Goal: Information Seeking & Learning: Compare options

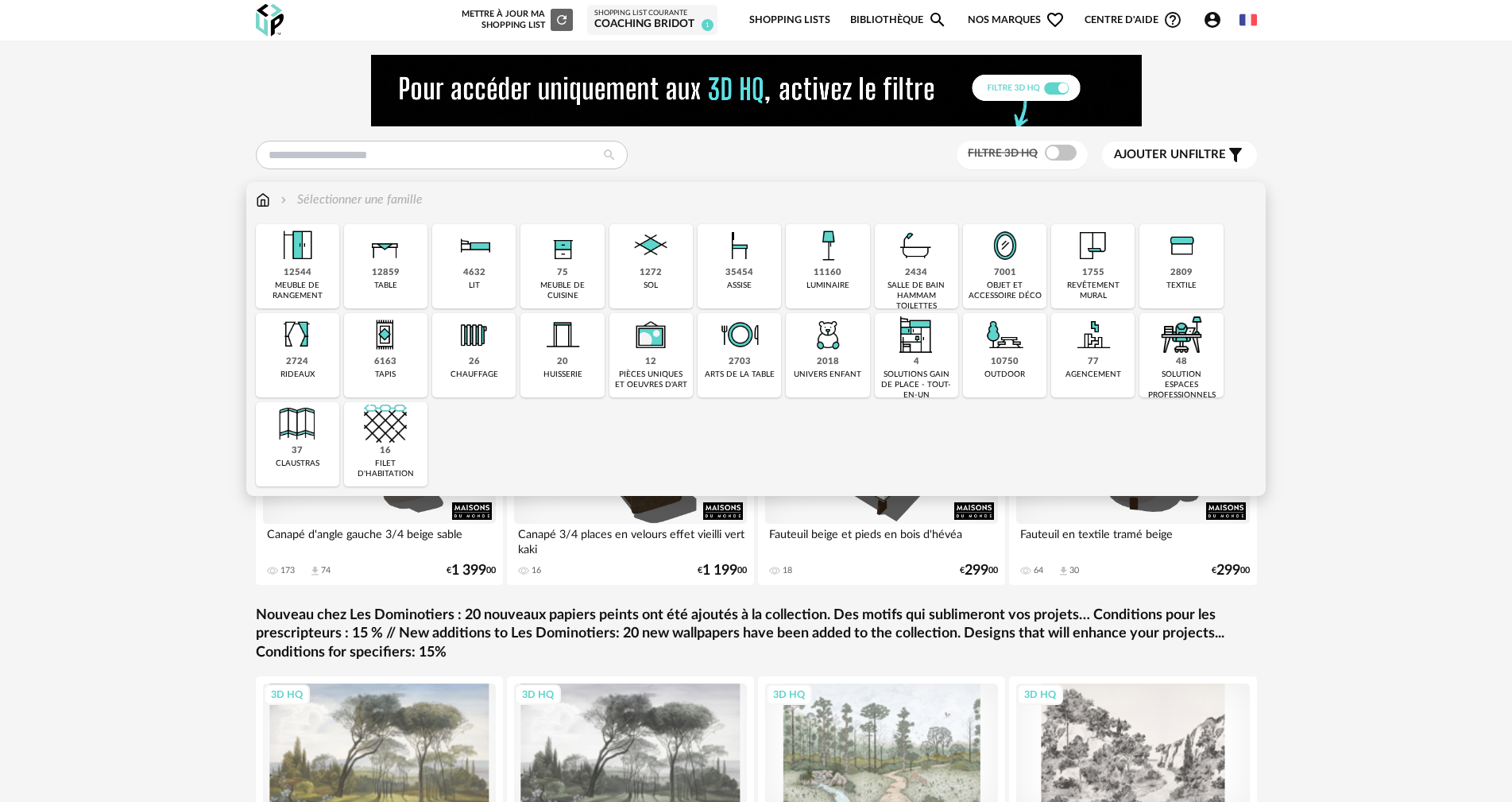
click at [828, 236] on img at bounding box center [828, 246] width 43 height 43
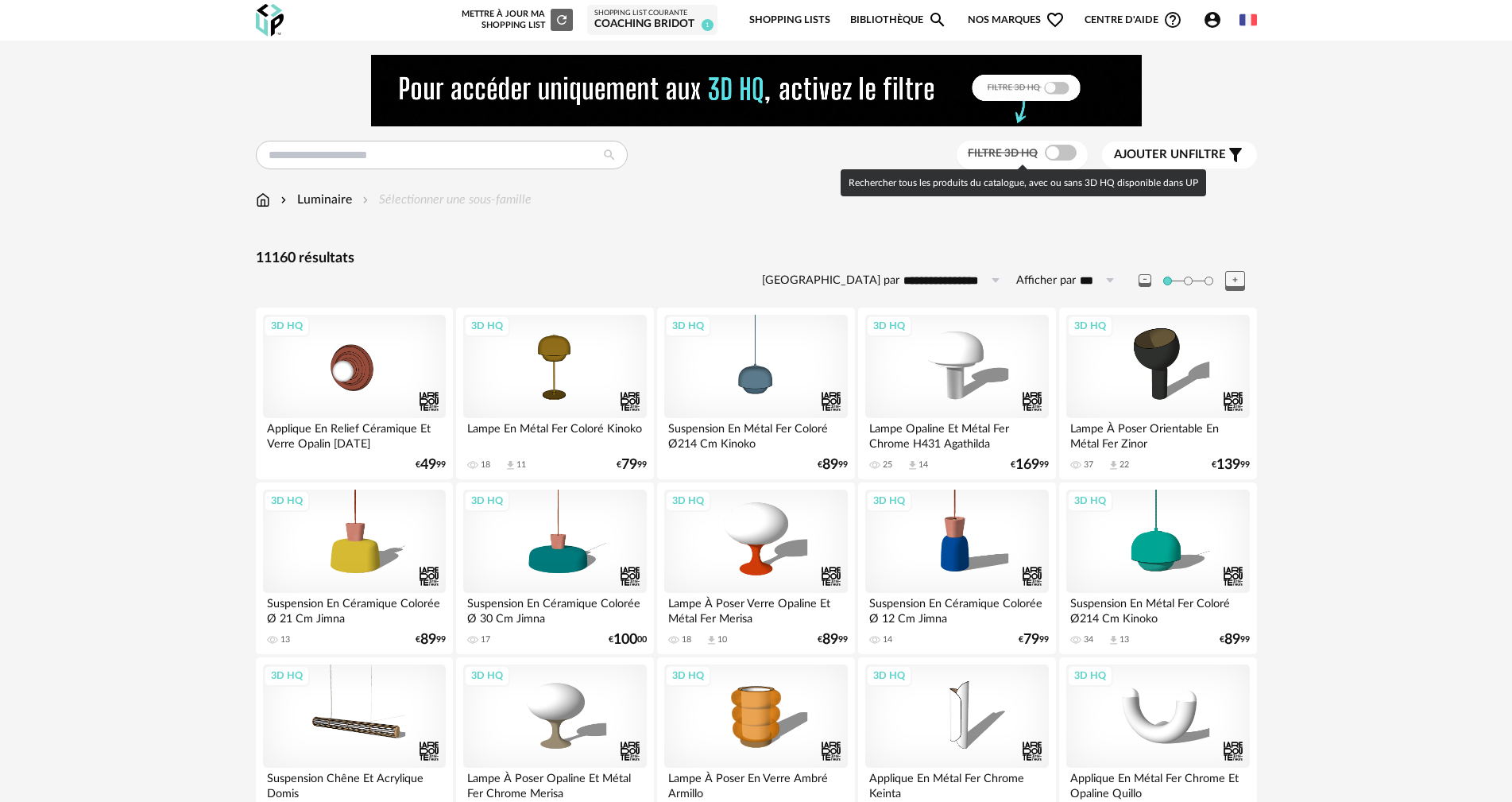
click at [1070, 150] on span at bounding box center [1060, 152] width 32 height 16
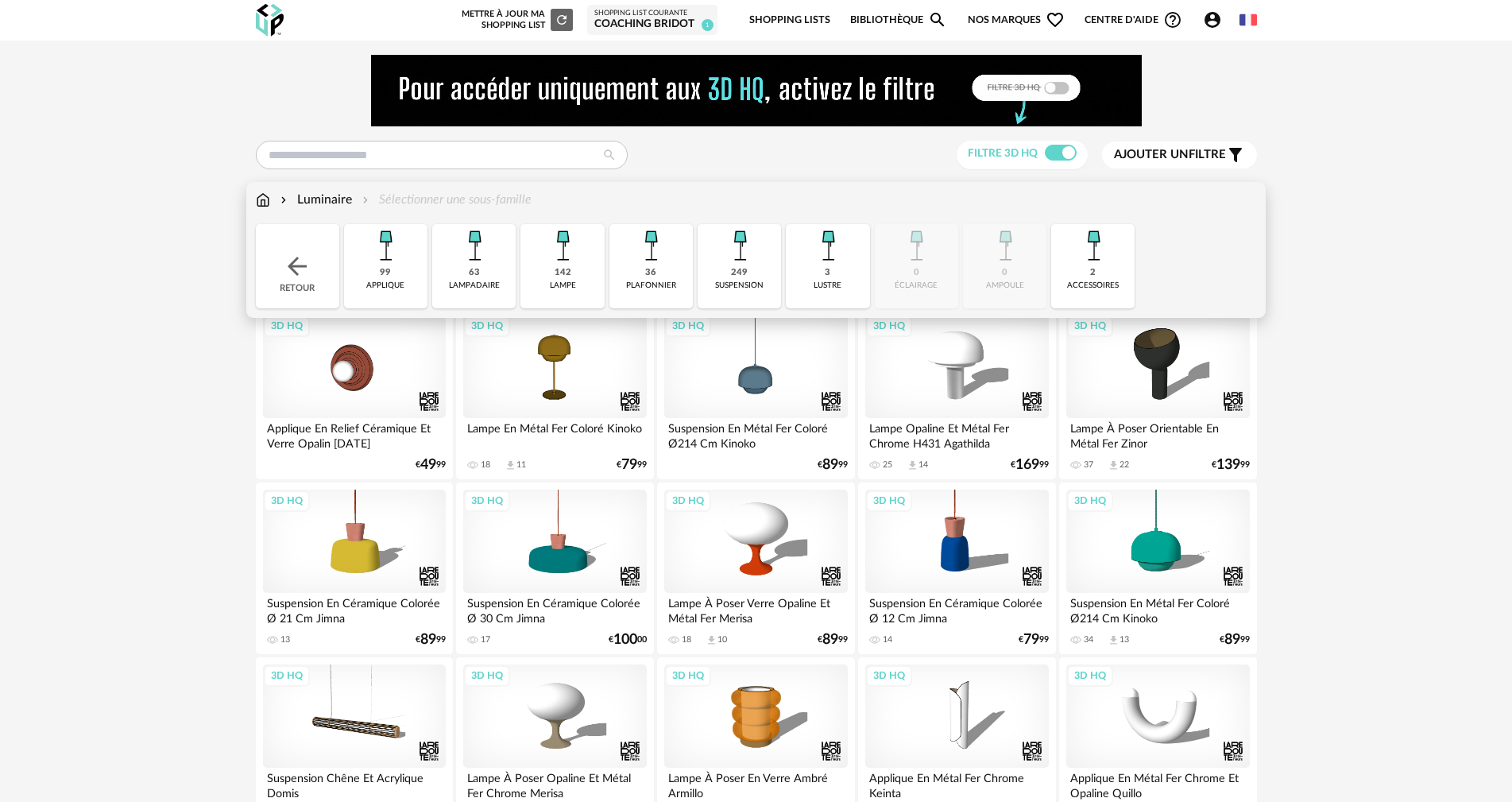
click at [558, 273] on div "142" at bounding box center [562, 273] width 16 height 12
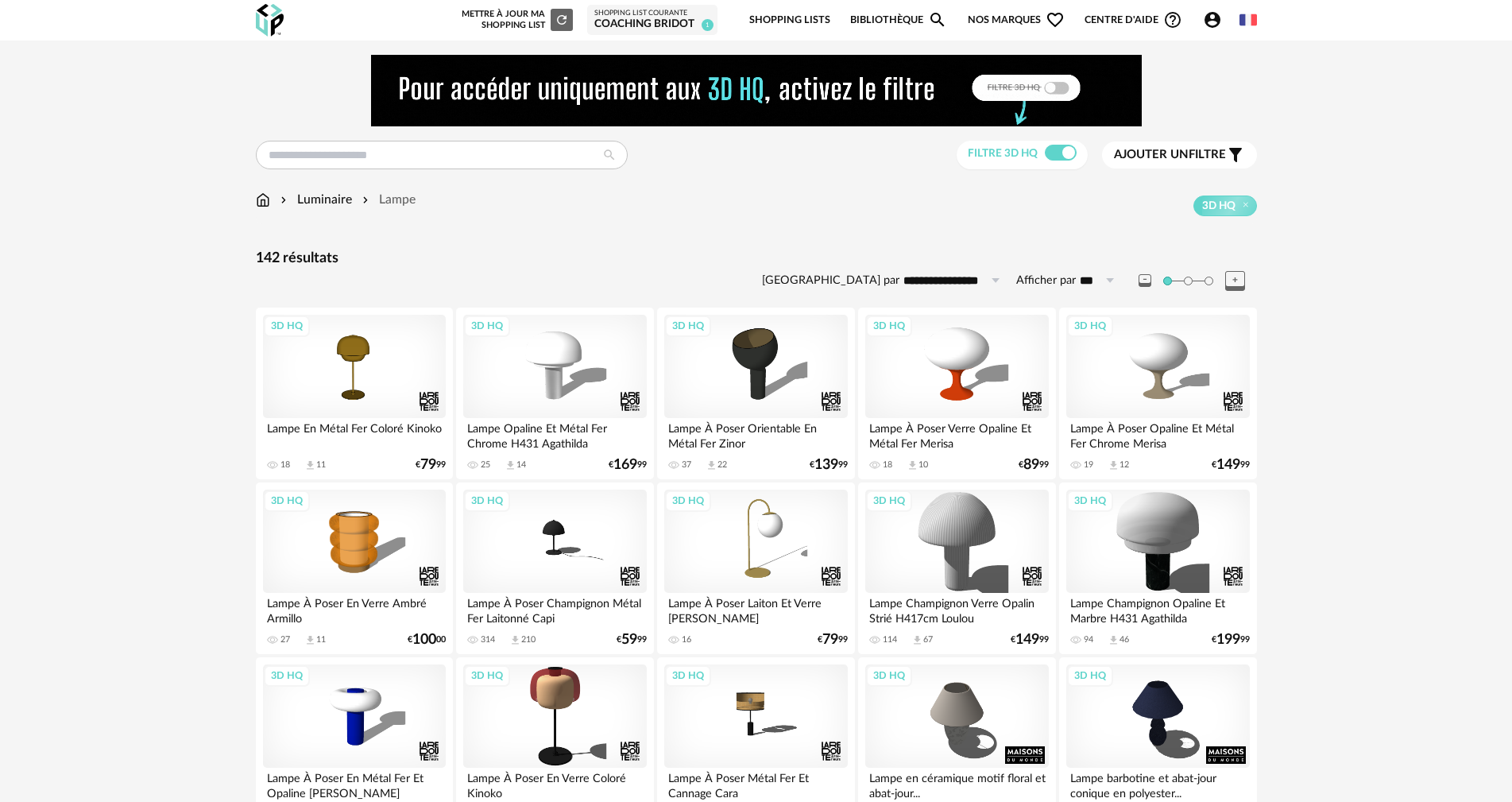
click at [1190, 153] on span "Ajouter un filtre" at bounding box center [1170, 155] width 112 height 16
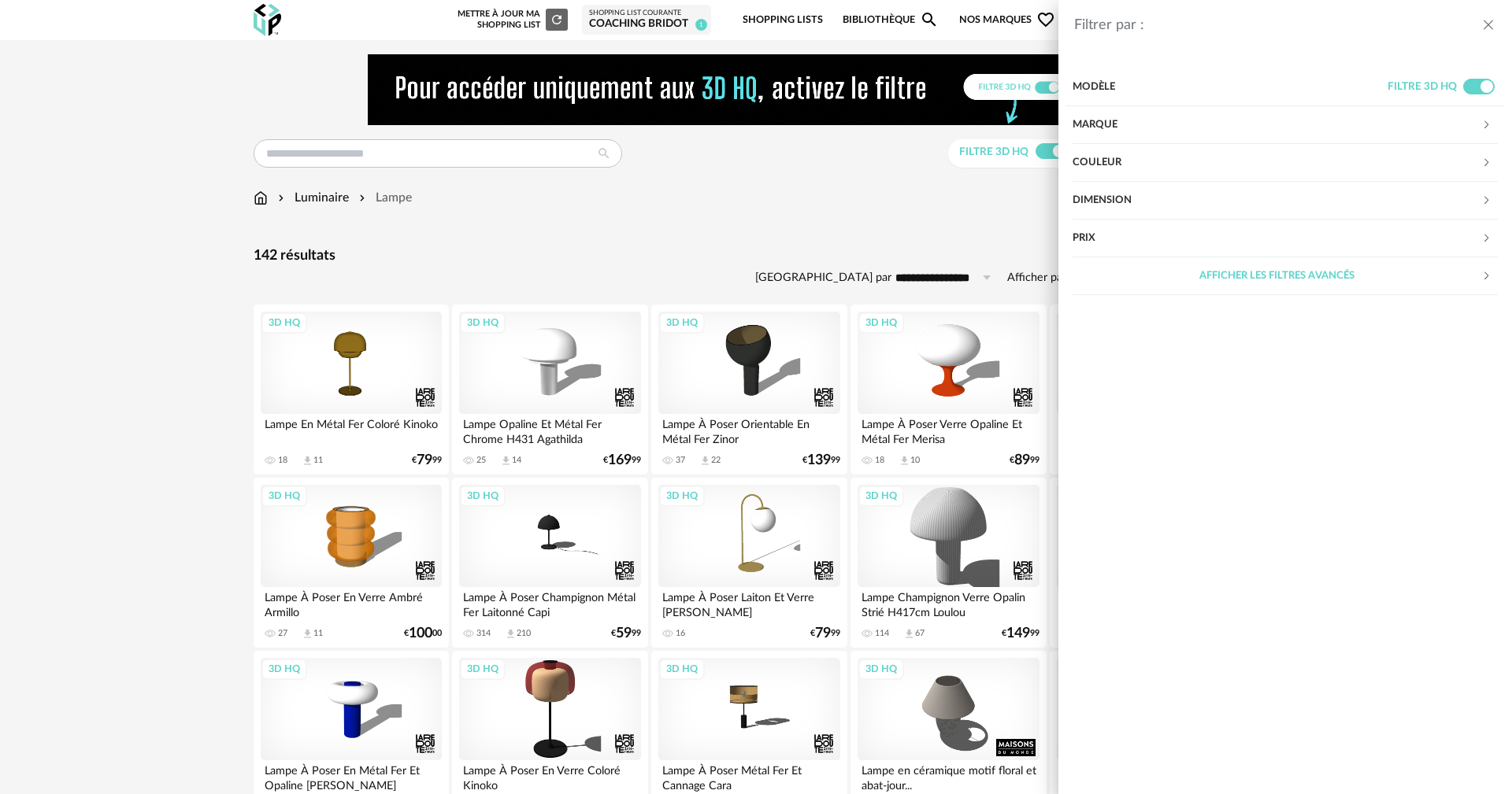
click at [1105, 125] on div "Marque" at bounding box center [1276, 125] width 409 height 38
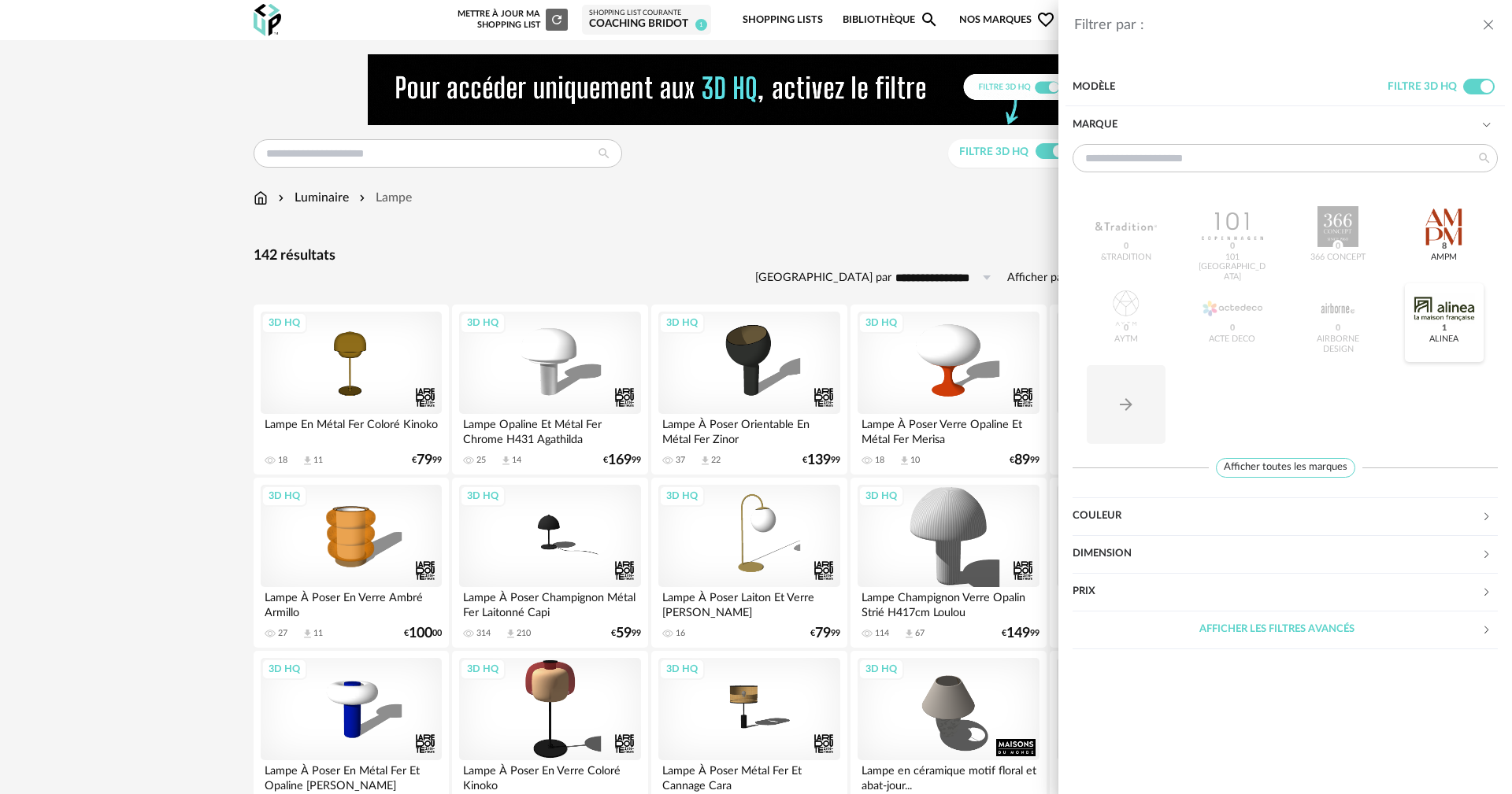
click at [1439, 307] on div at bounding box center [1444, 309] width 61 height 41
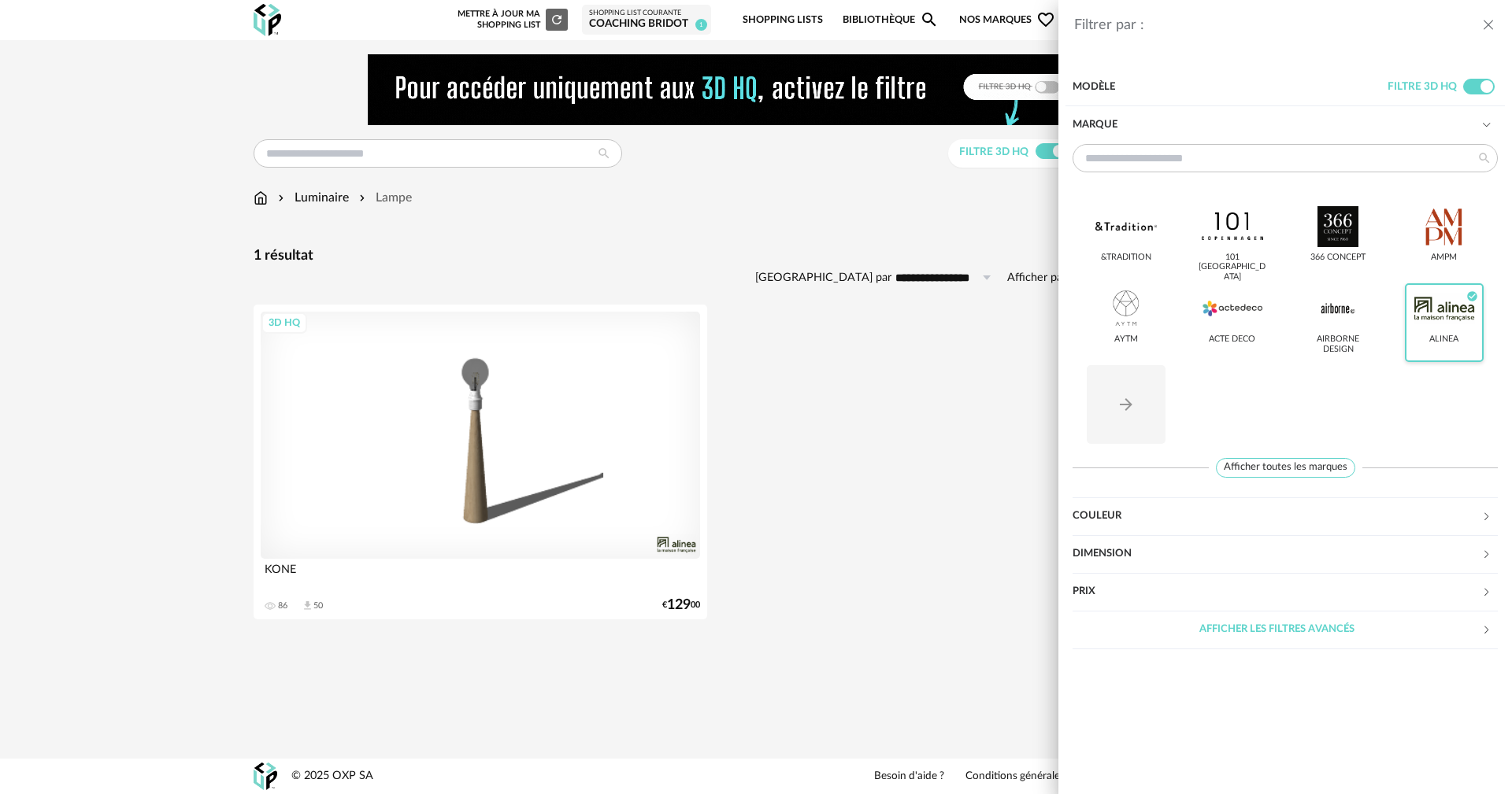
click at [1469, 318] on div at bounding box center [1444, 309] width 61 height 41
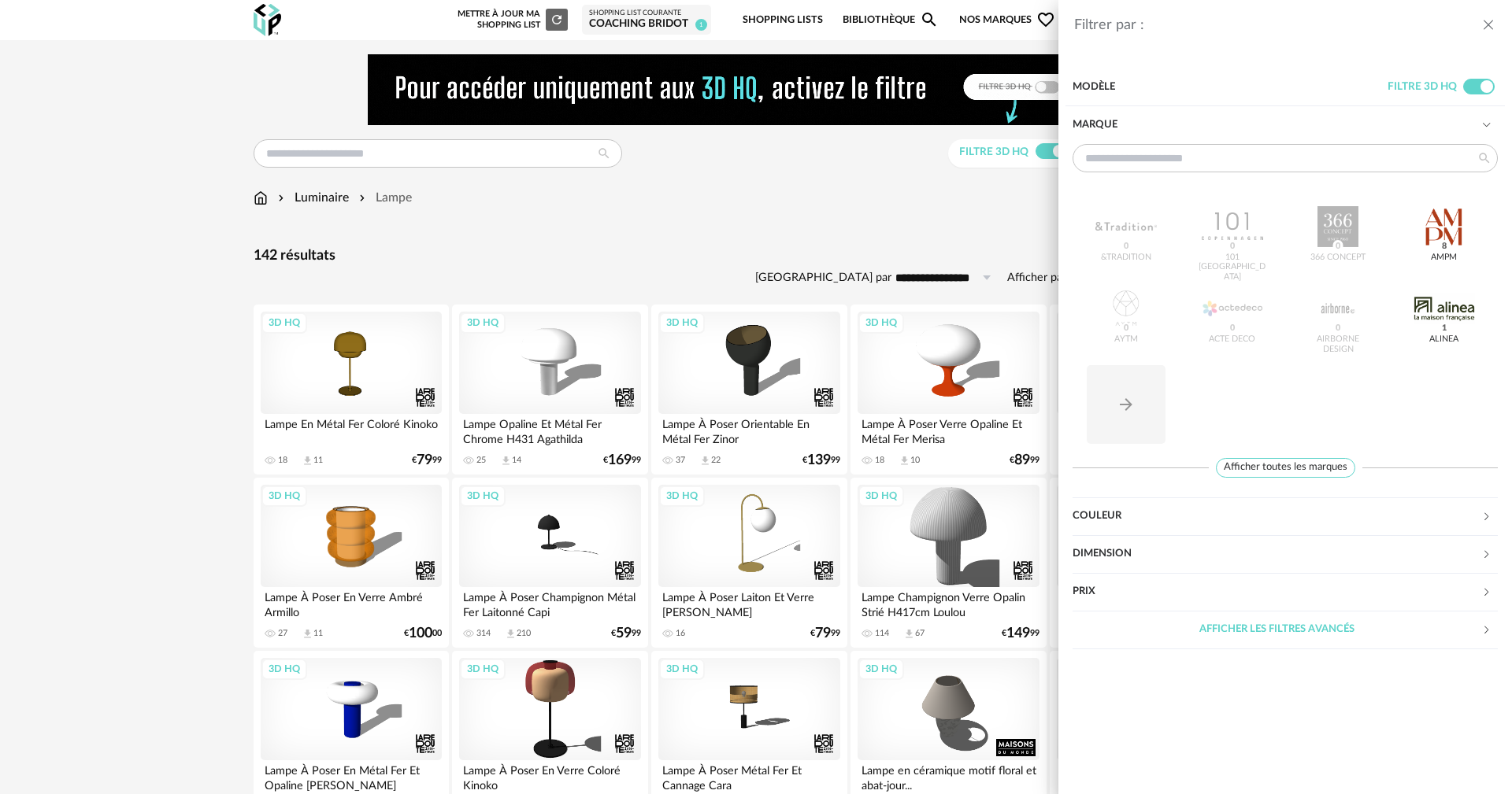
click at [1007, 199] on div "Filtrer par : Modèle Filtre 3D HQ Marque &tradition 0 101 Copenhagen 0 366 Conc…" at bounding box center [756, 397] width 1512 height 794
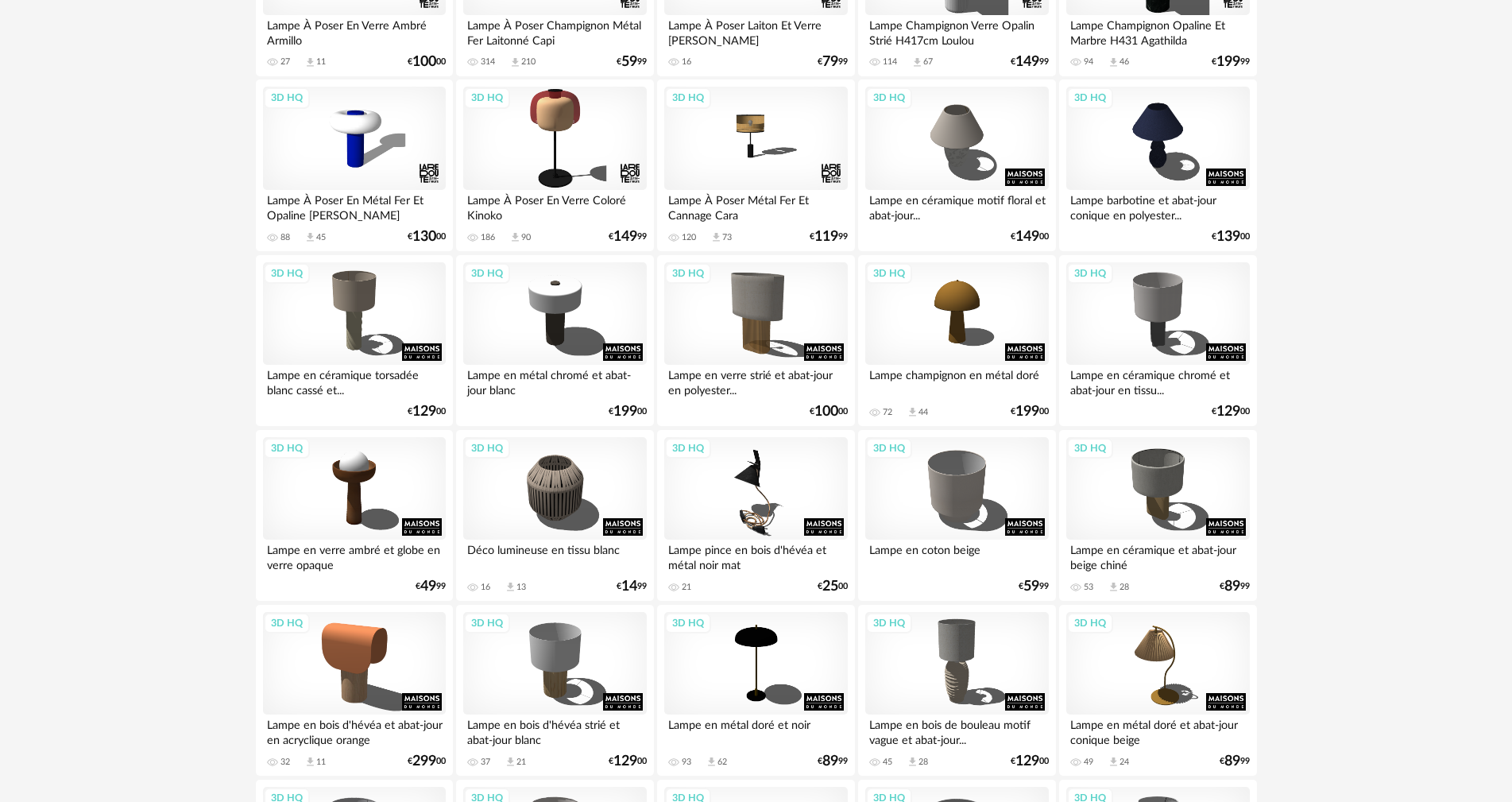
scroll to position [598, 0]
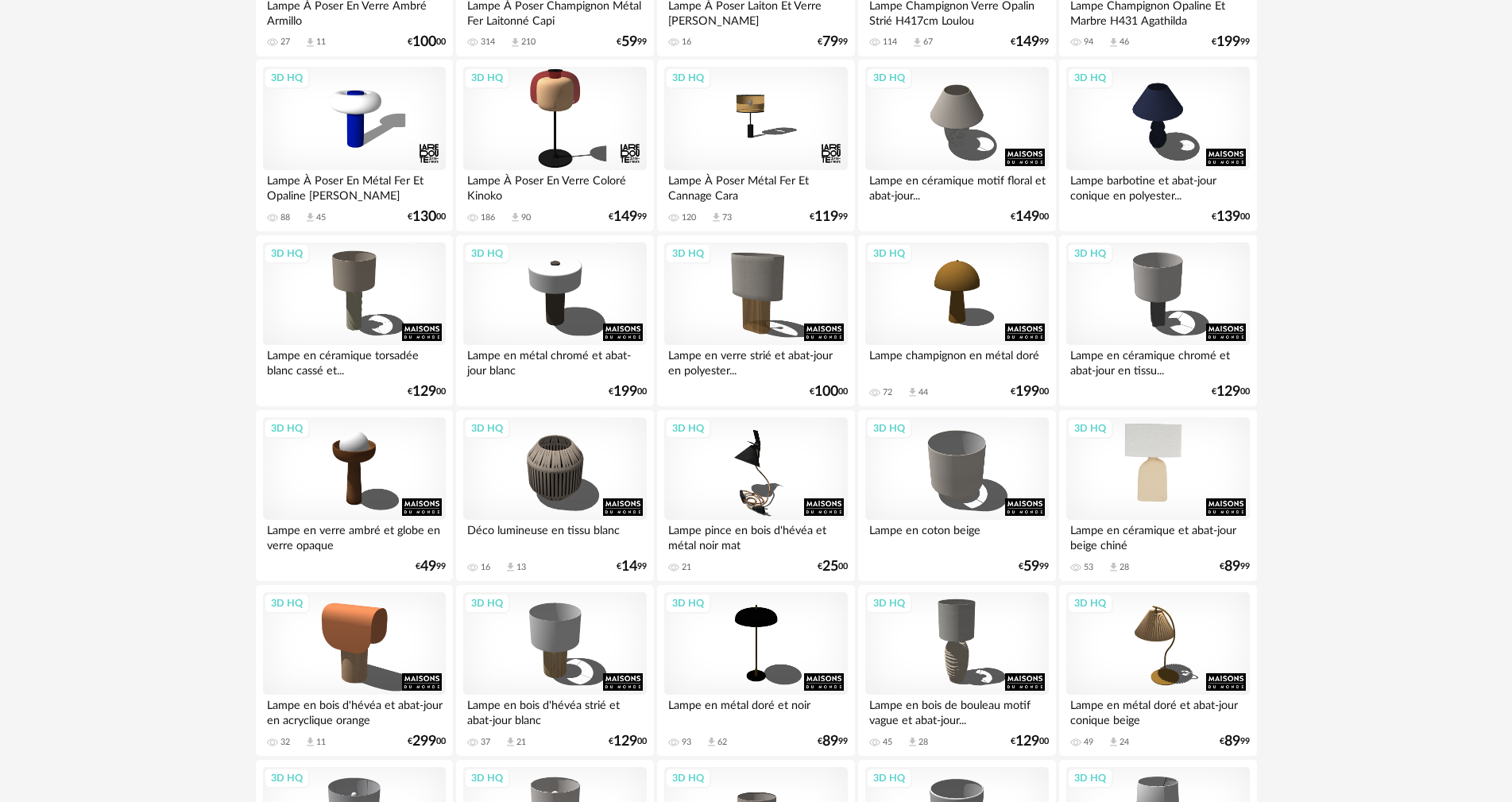
click at [1165, 451] on div "3D HQ" at bounding box center [1157, 469] width 183 height 103
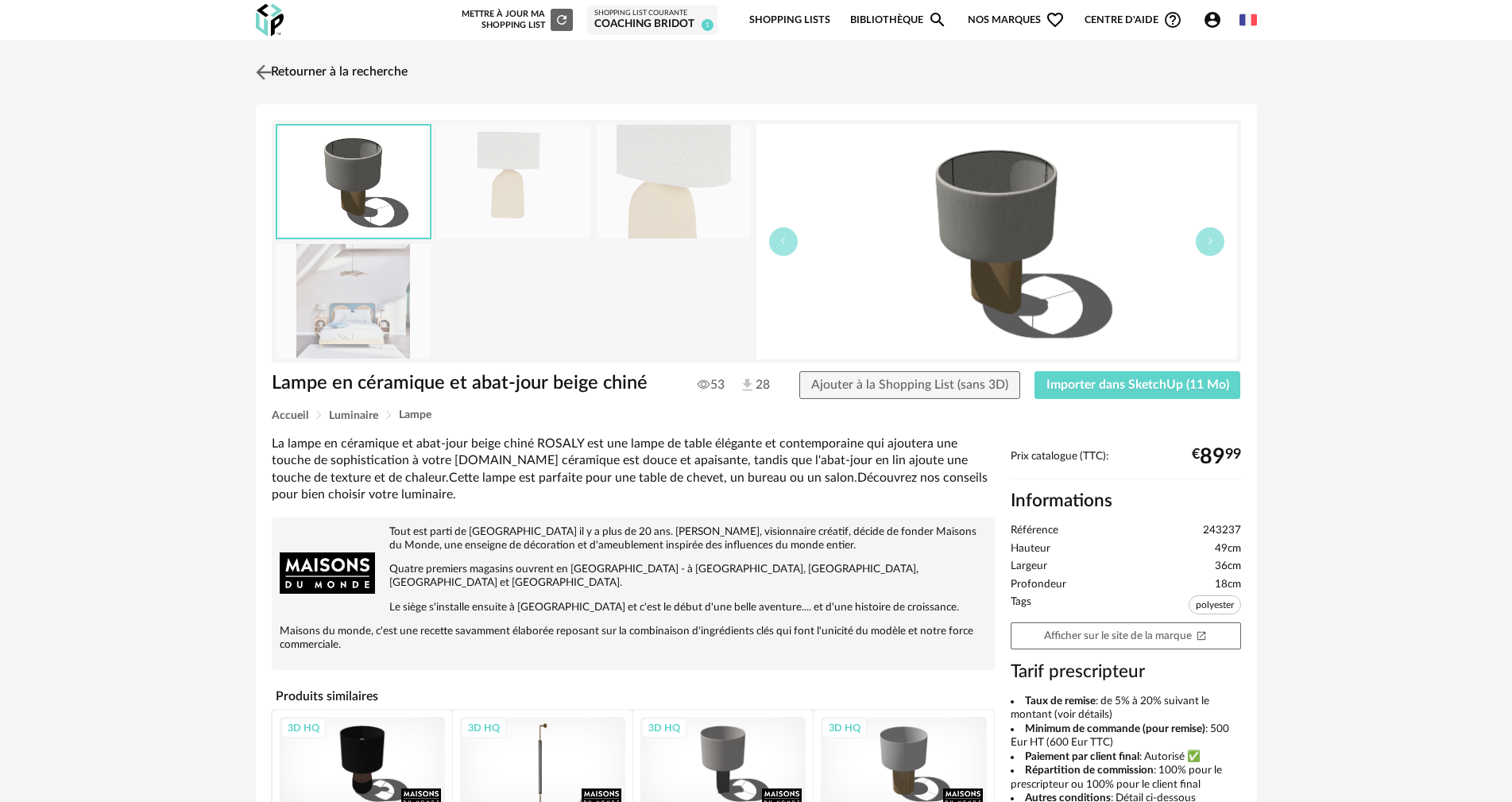
click at [313, 67] on link "Retourner à la recherche" at bounding box center [330, 72] width 156 height 35
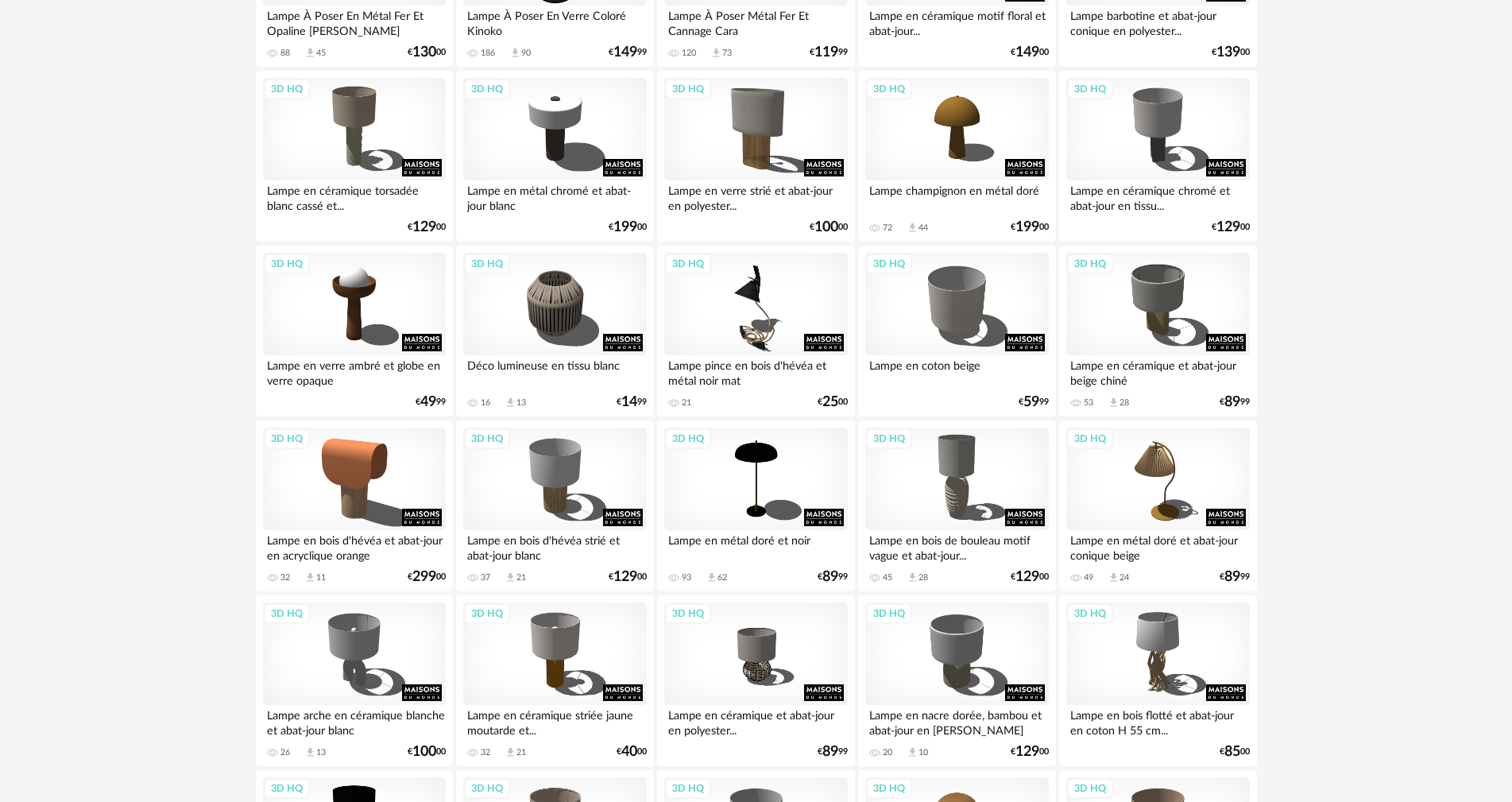
scroll to position [790, 0]
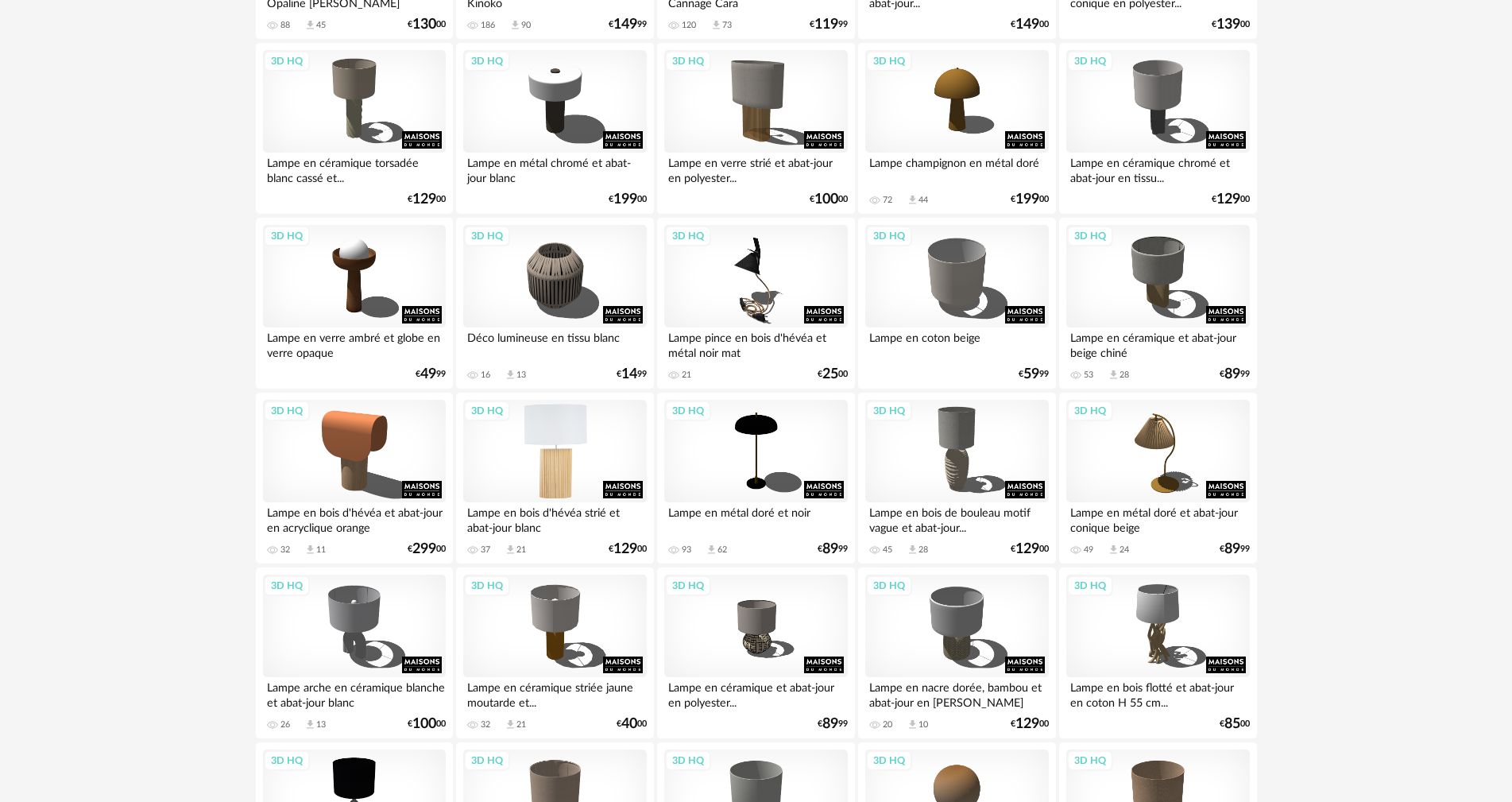
click at [571, 435] on div "3D HQ" at bounding box center [555, 451] width 183 height 103
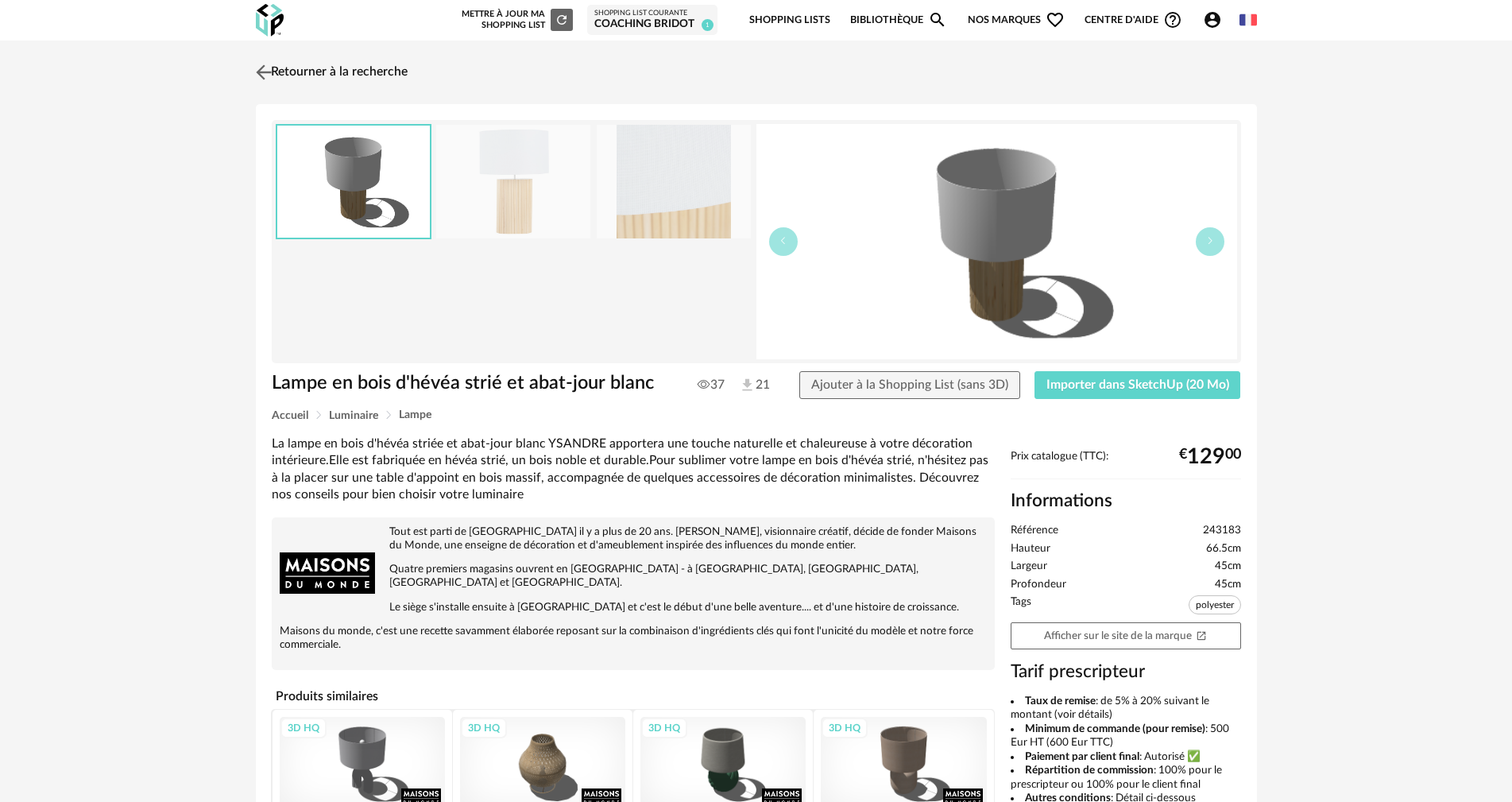
click at [293, 77] on link "Retourner à la recherche" at bounding box center [330, 72] width 156 height 35
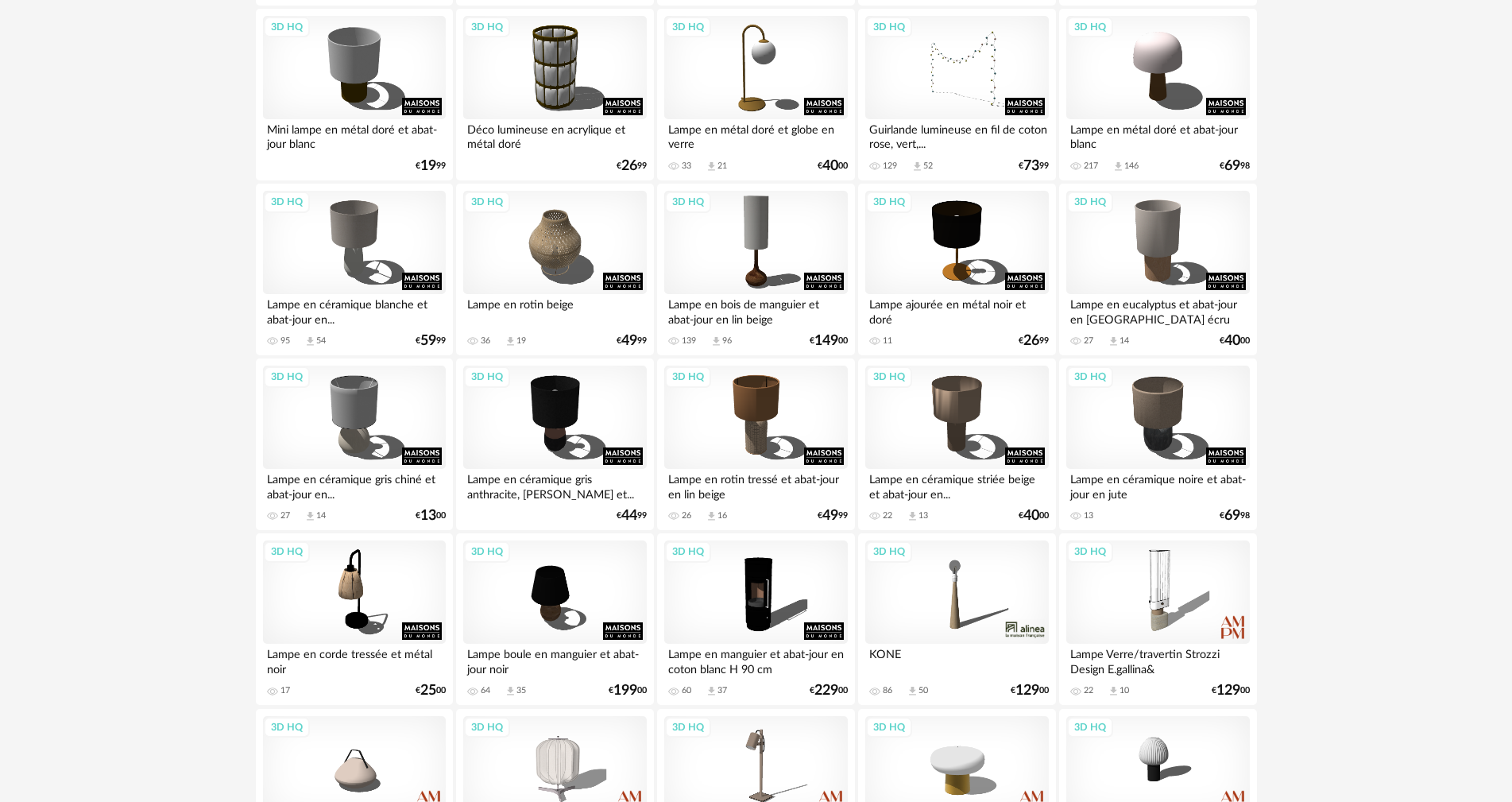
scroll to position [1878, 0]
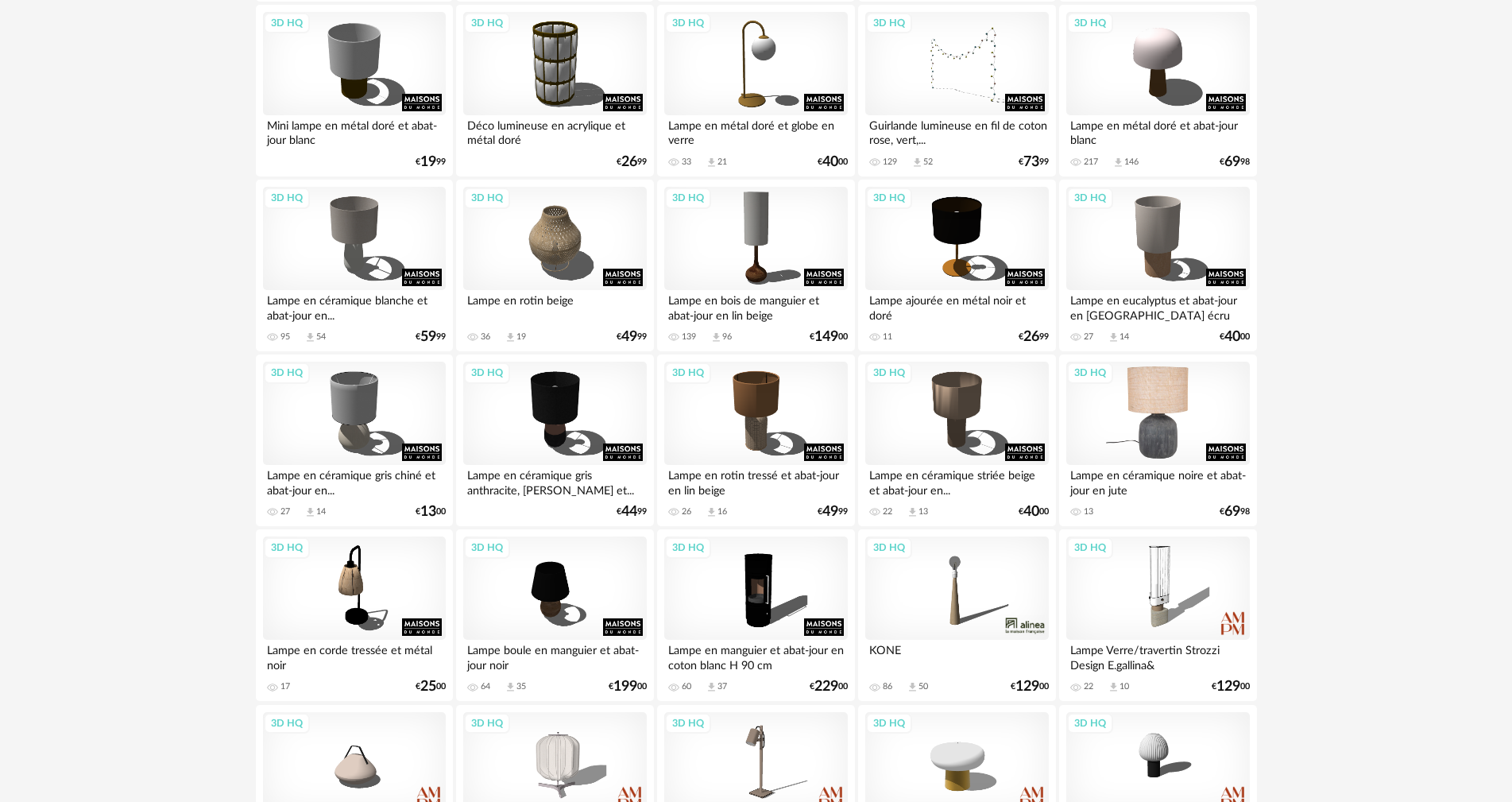
click at [1173, 402] on div "3D HQ" at bounding box center [1157, 413] width 183 height 103
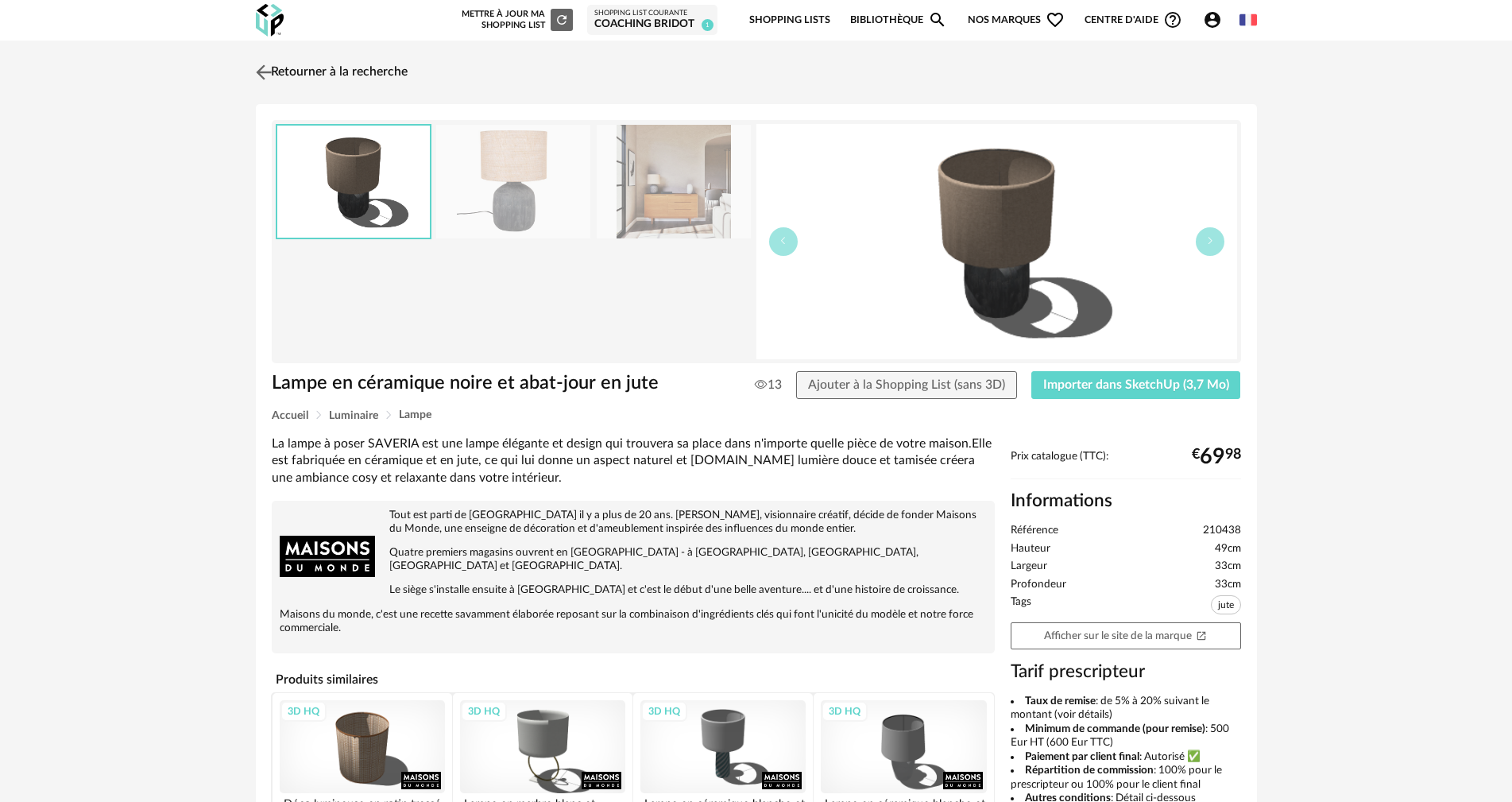
click at [284, 68] on link "Retourner à la recherche" at bounding box center [330, 72] width 156 height 35
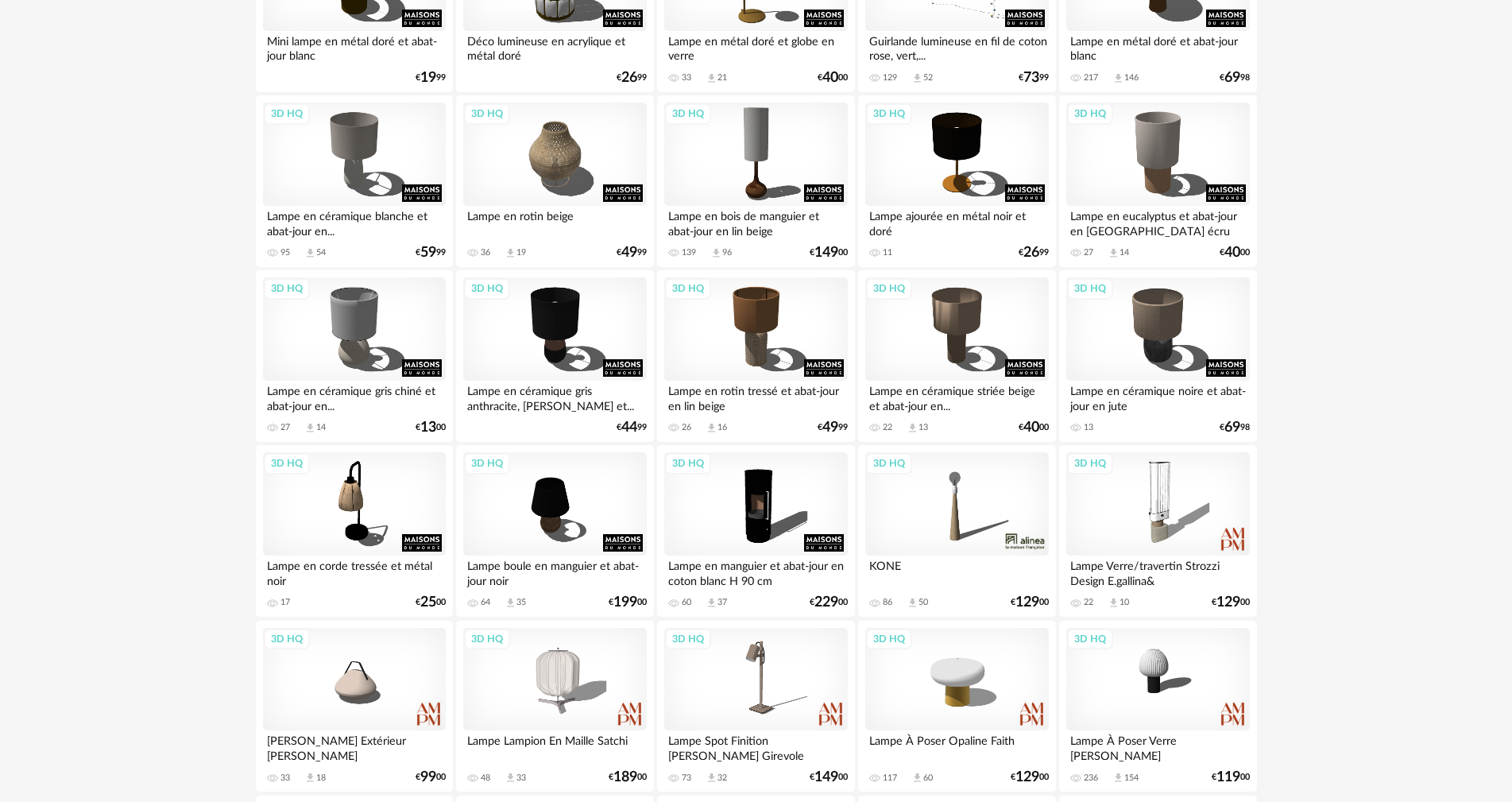
scroll to position [1970, 0]
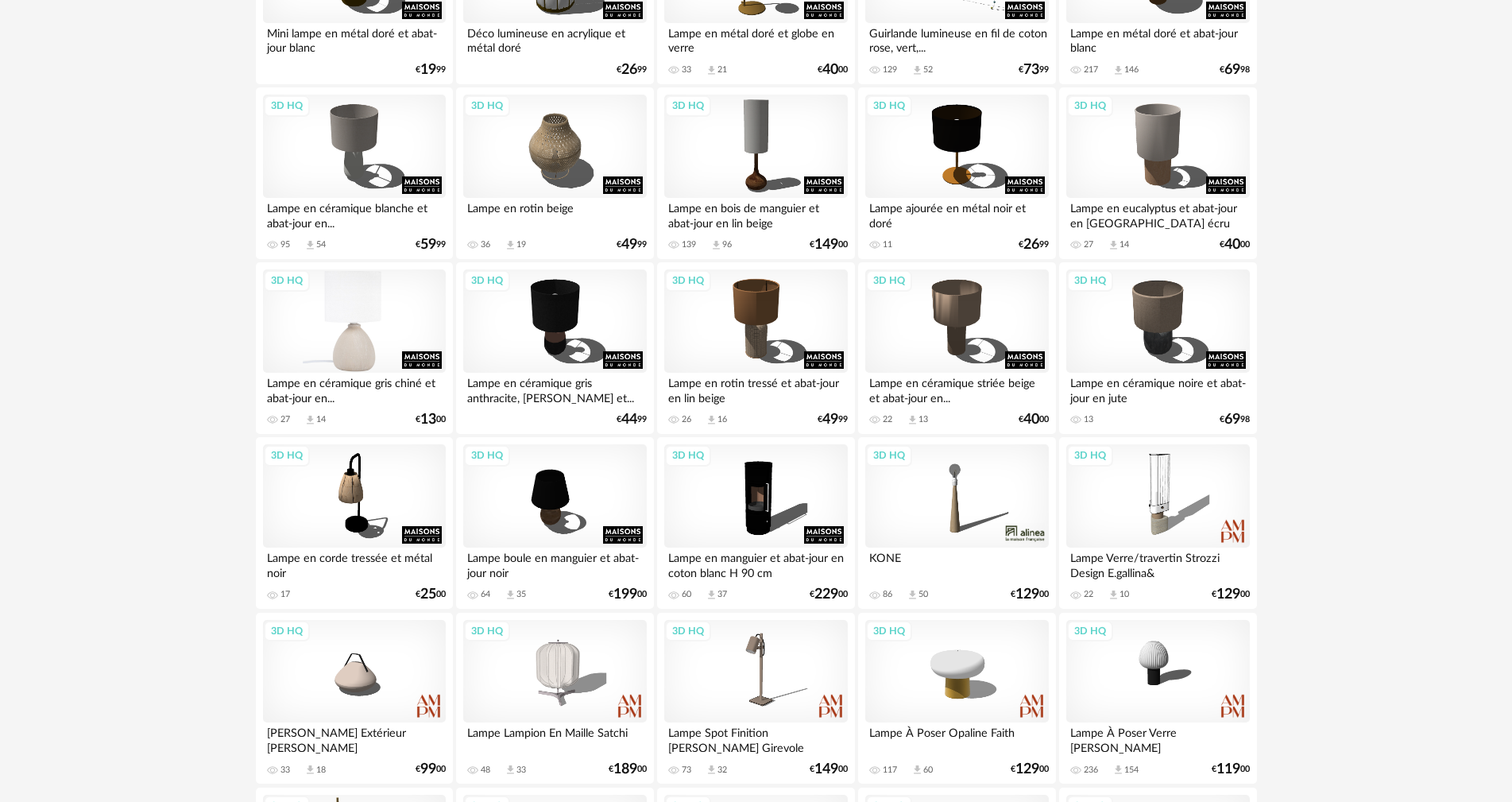
click at [359, 349] on div "3D HQ" at bounding box center [354, 321] width 183 height 103
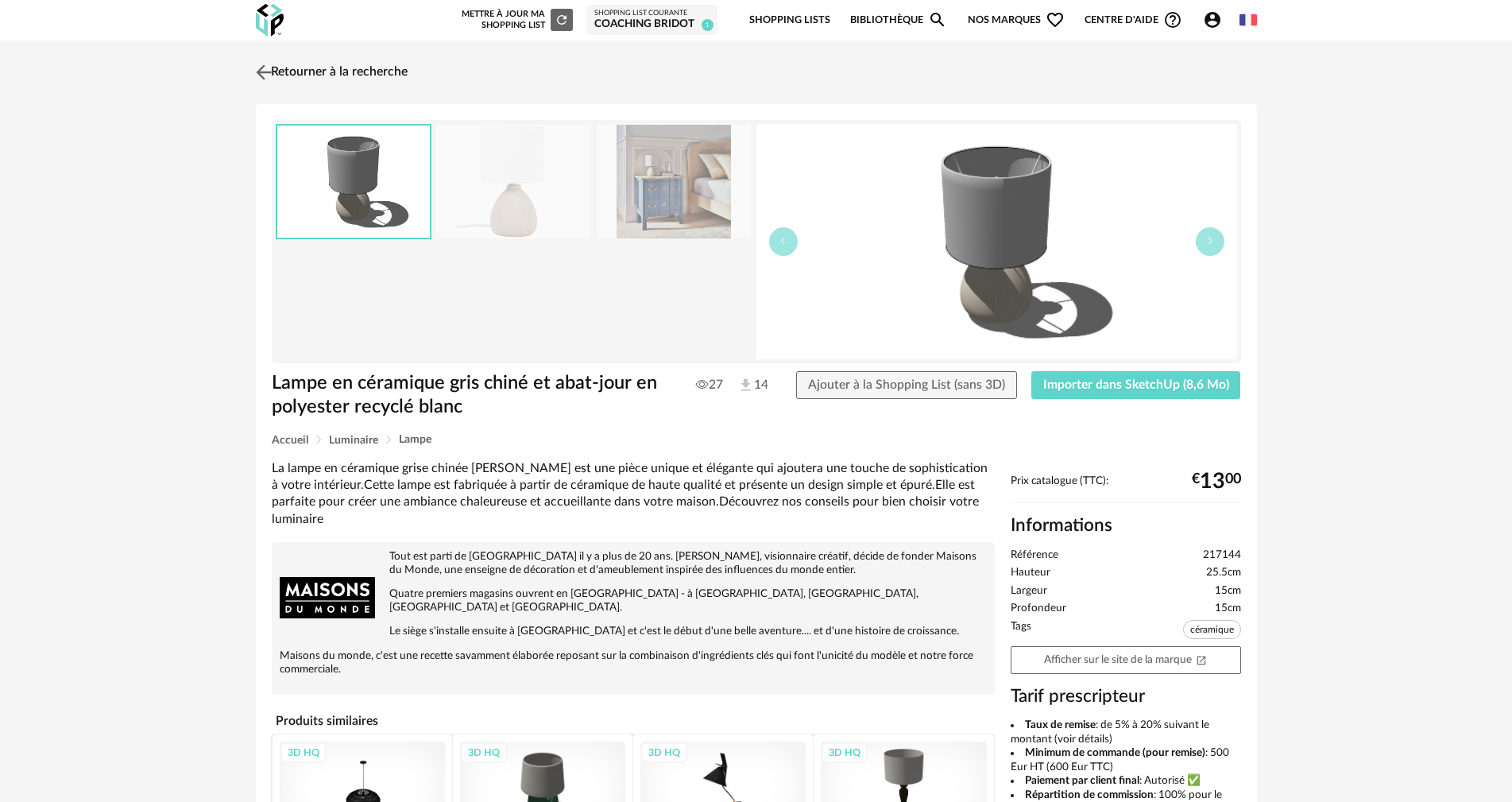
click at [270, 67] on img at bounding box center [263, 71] width 23 height 23
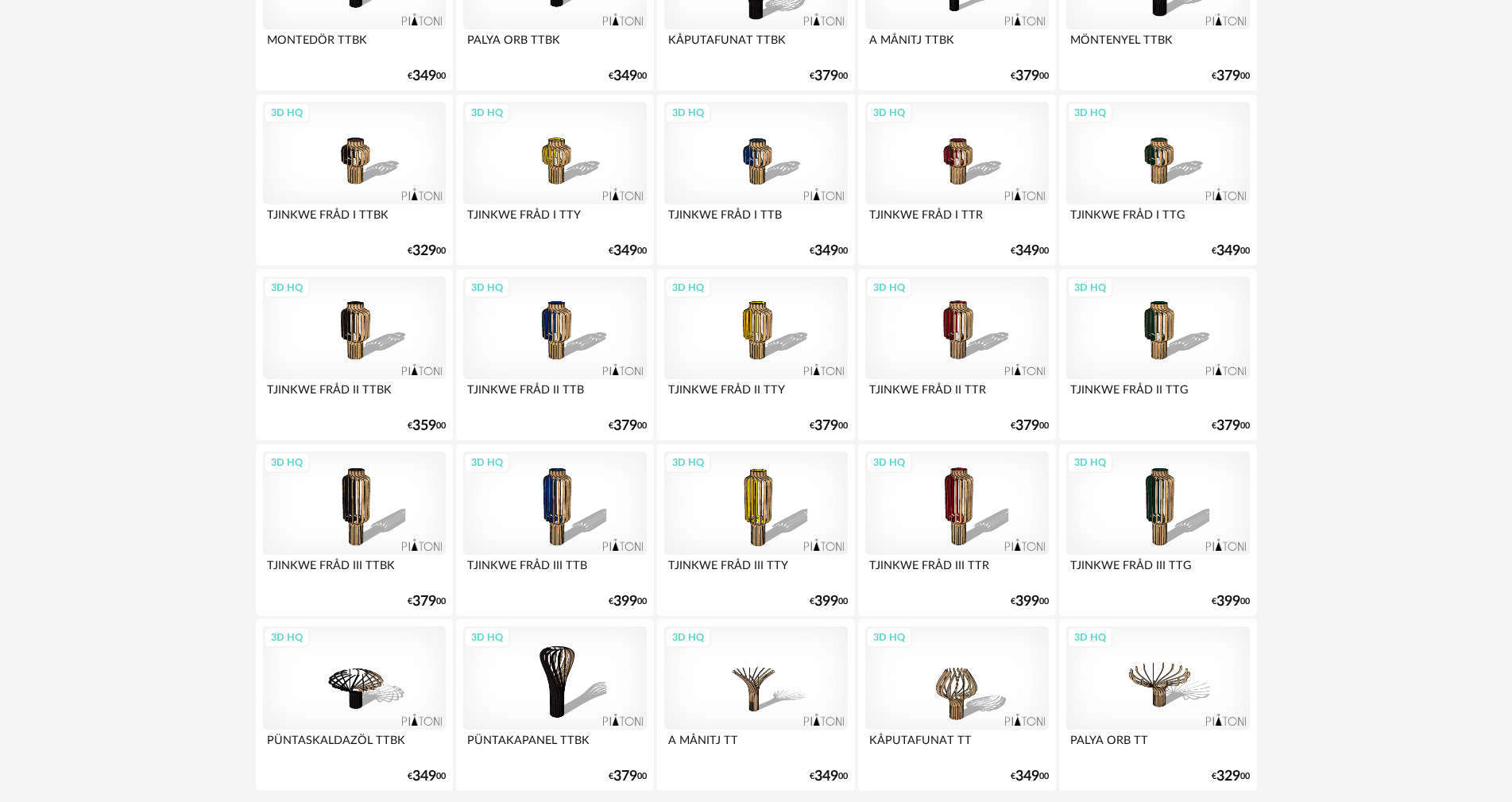
scroll to position [3109, 0]
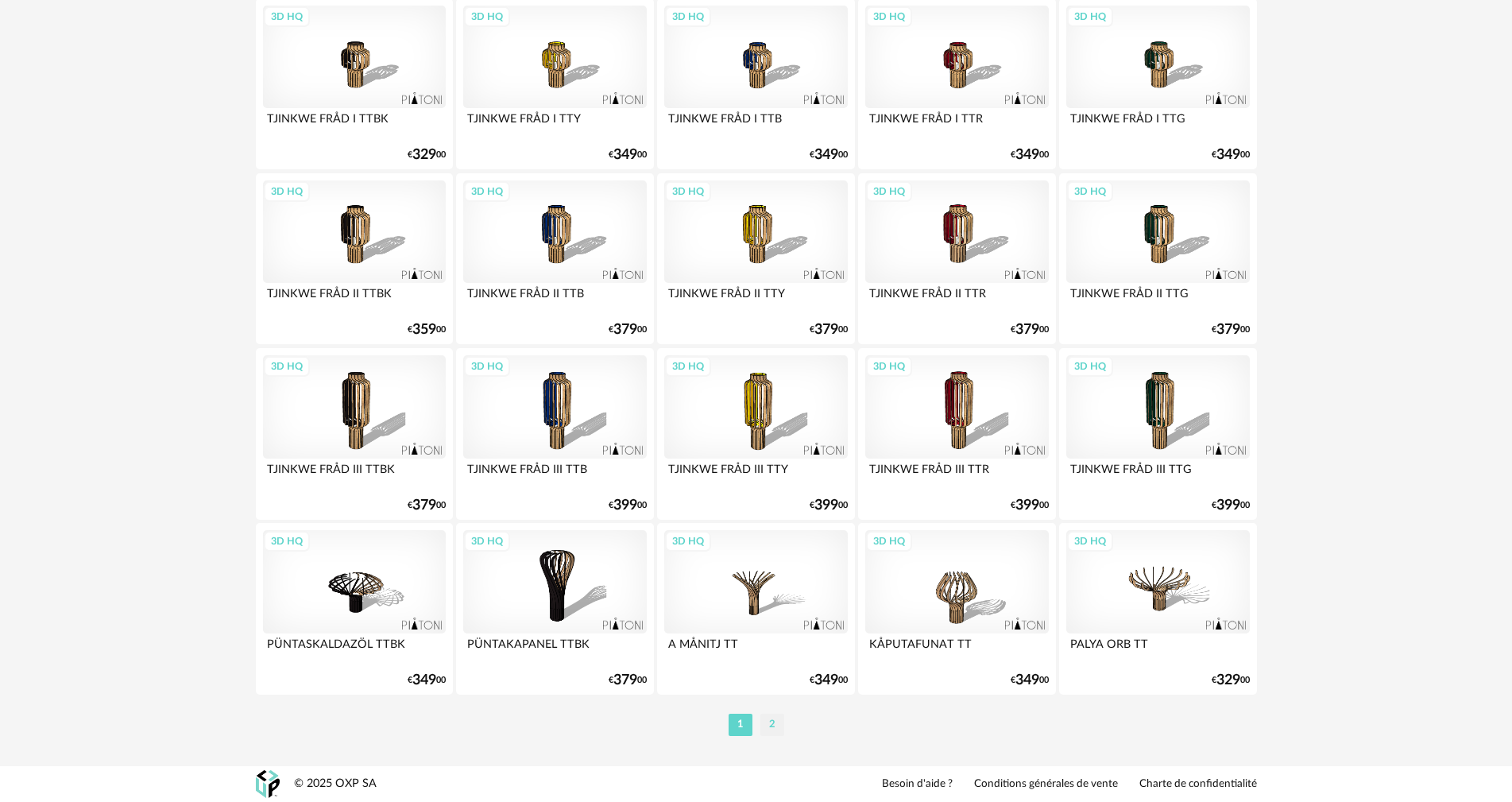
click at [771, 729] on li "2" at bounding box center [772, 725] width 24 height 22
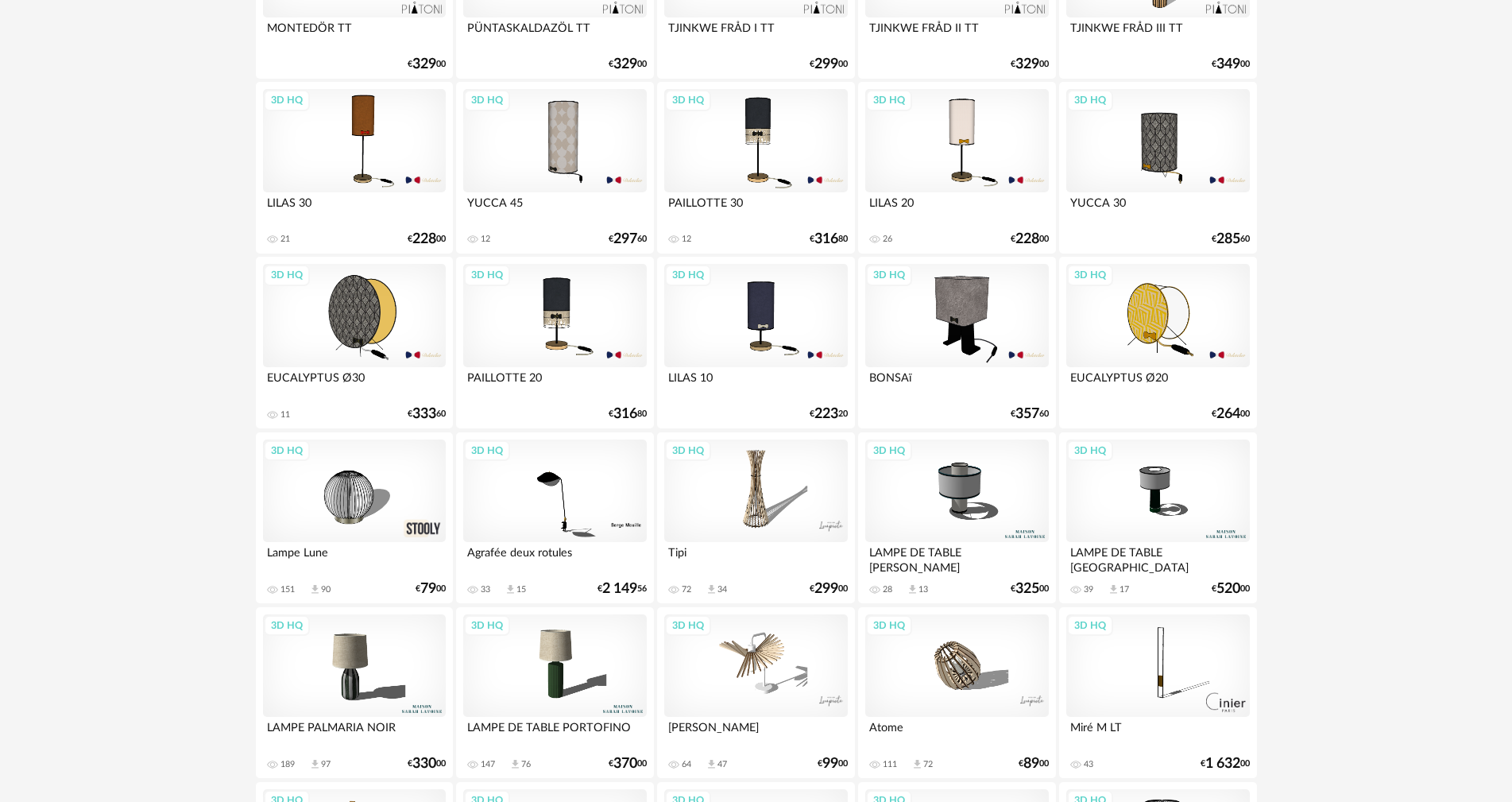
scroll to position [490, 0]
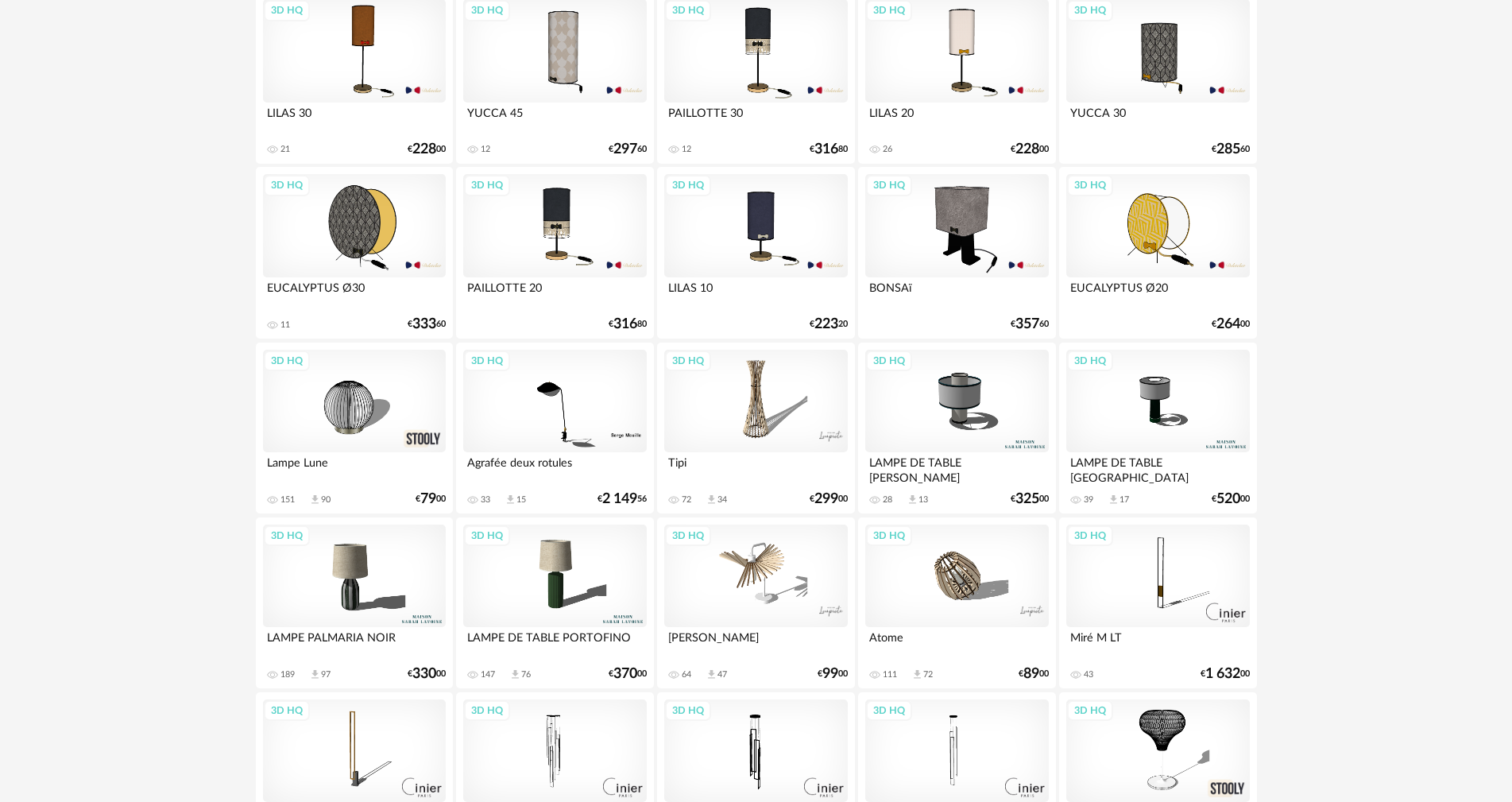
click at [561, 557] on div "3D HQ" at bounding box center [555, 576] width 183 height 103
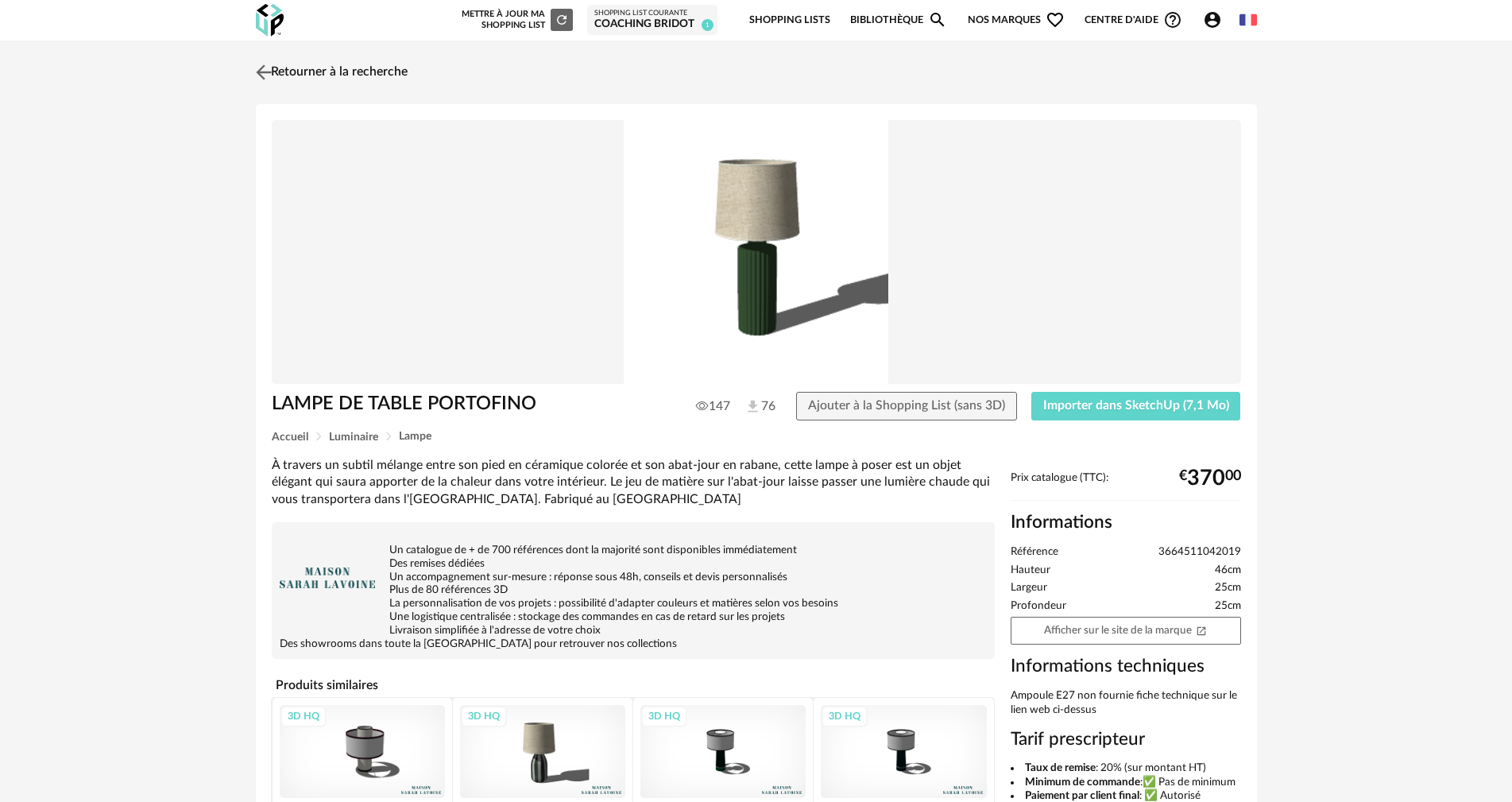
click at [288, 70] on link "Retourner à la recherche" at bounding box center [330, 72] width 156 height 35
